Goal: Check status: Check status

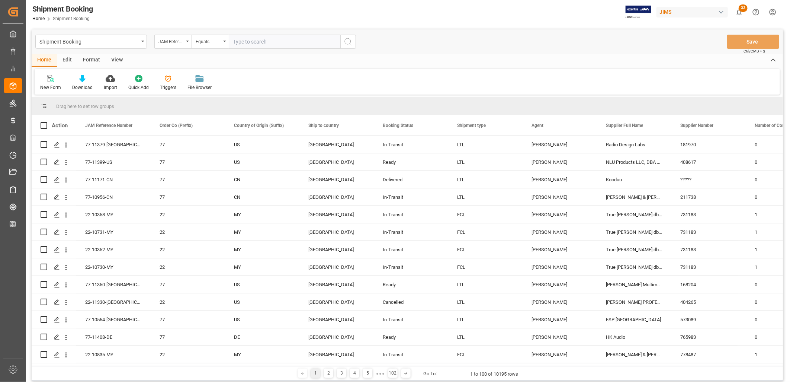
click at [238, 40] on input "text" at bounding box center [285, 42] width 112 height 14
type input "77-10102-CN"
click at [350, 42] on icon "search button" at bounding box center [348, 41] width 9 height 9
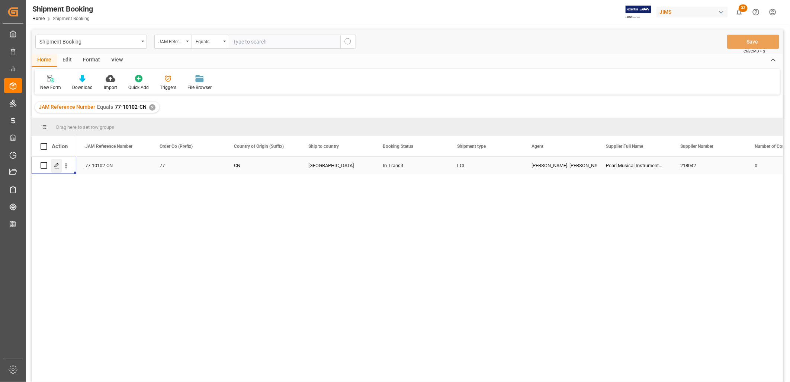
click at [57, 161] on div "Press SPACE to select this row." at bounding box center [56, 166] width 11 height 14
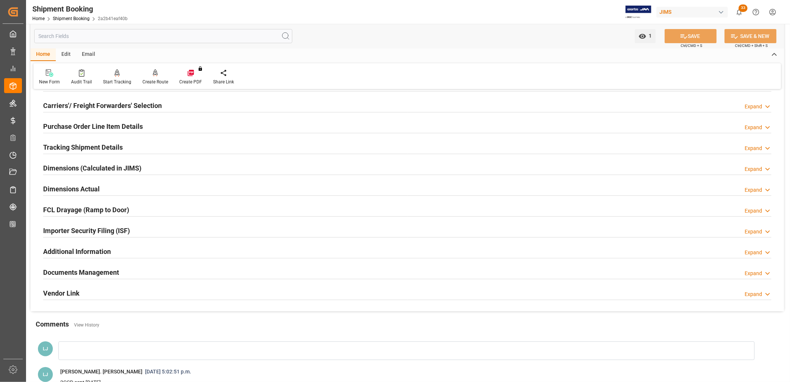
scroll to position [124, 0]
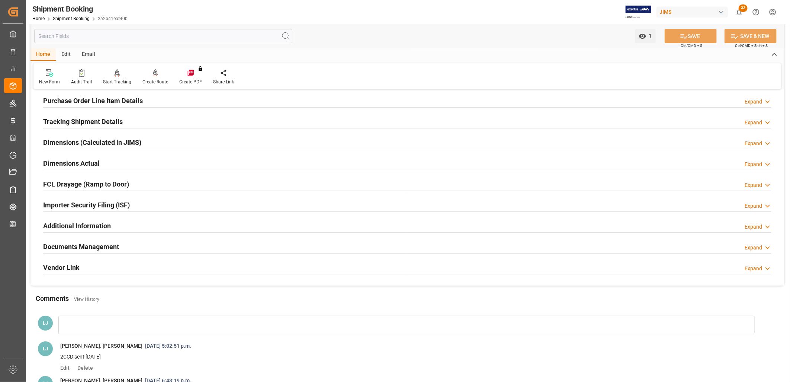
click at [110, 244] on h2 "Documents Management" at bounding box center [81, 246] width 76 height 10
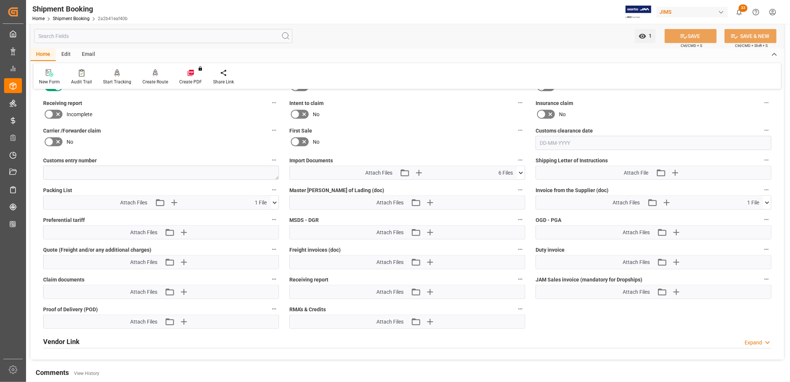
scroll to position [330, 0]
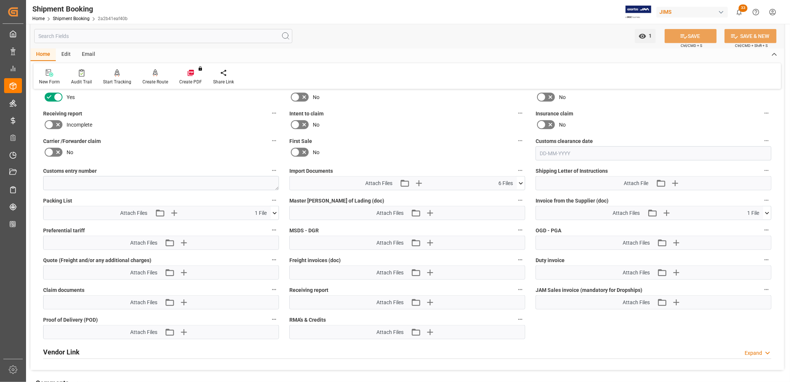
click at [520, 180] on icon at bounding box center [521, 183] width 8 height 8
